Goal: Information Seeking & Learning: Learn about a topic

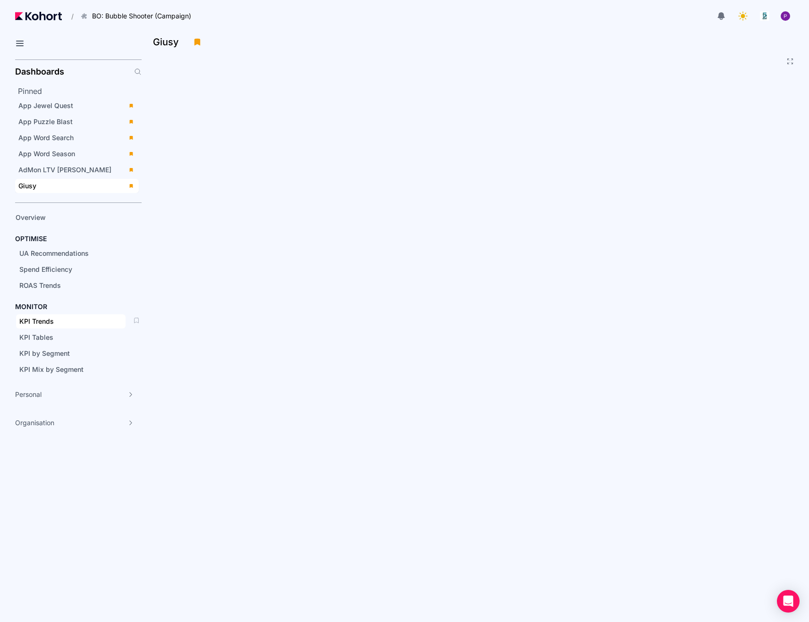
click at [44, 320] on span "KPI Trends" at bounding box center [36, 321] width 34 height 8
click at [51, 285] on span "ROAS Trends" at bounding box center [40, 285] width 42 height 8
click at [42, 257] on div "UA Recommendations" at bounding box center [70, 253] width 103 height 9
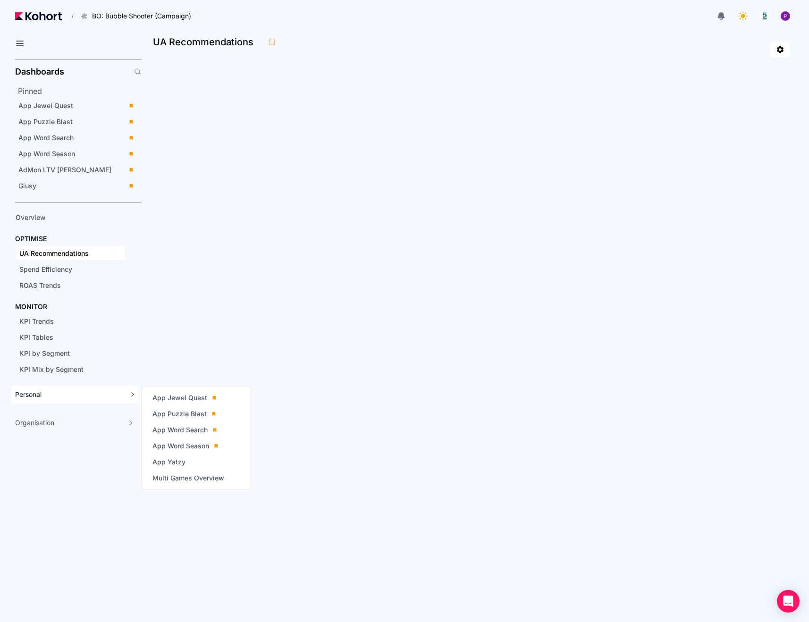
click at [37, 396] on span "Personal" at bounding box center [28, 394] width 26 height 9
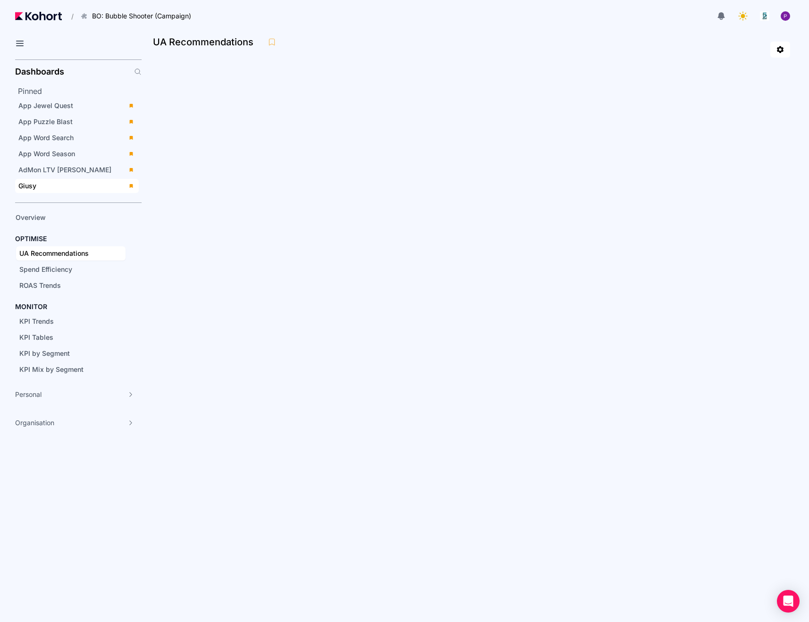
click at [51, 183] on div "Giusy" at bounding box center [70, 185] width 104 height 9
